Goal: Find specific page/section: Find specific page/section

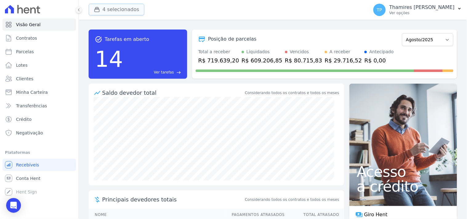
click at [108, 10] on button "4 selecionados" at bounding box center [117, 10] width 56 height 12
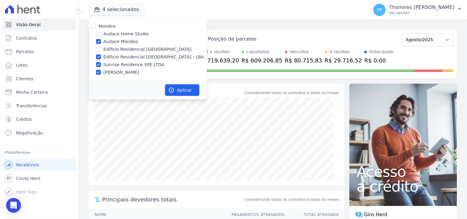
click at [110, 56] on label "Edíficio Residencial [GEOGRAPHIC_DATA] - LBA" at bounding box center [153, 57] width 101 height 6
click at [101, 56] on input "Edíficio Residencial [GEOGRAPHIC_DATA] - LBA" at bounding box center [98, 56] width 5 height 5
checkbox input "false"
click at [111, 64] on label "Sunrise Residence SPE LTDA" at bounding box center [133, 65] width 61 height 6
click at [101, 64] on input "Sunrise Residence SPE LTDA" at bounding box center [98, 64] width 5 height 5
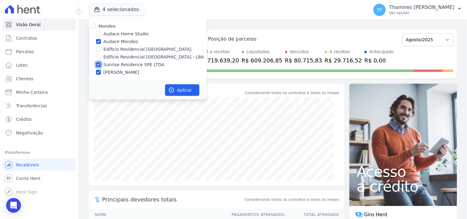
checkbox input "false"
click at [115, 70] on label "[PERSON_NAME]" at bounding box center [121, 72] width 36 height 6
click at [101, 70] on input "[PERSON_NAME]" at bounding box center [98, 72] width 5 height 5
checkbox input "false"
click at [182, 87] on button "Aplicar" at bounding box center [182, 90] width 34 height 12
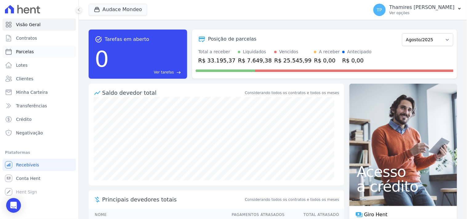
click at [49, 54] on link "Parcelas" at bounding box center [39, 52] width 74 height 12
select select
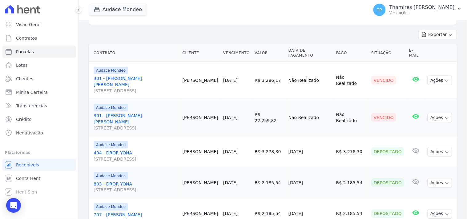
scroll to position [138, 0]
